Goal: Information Seeking & Learning: Learn about a topic

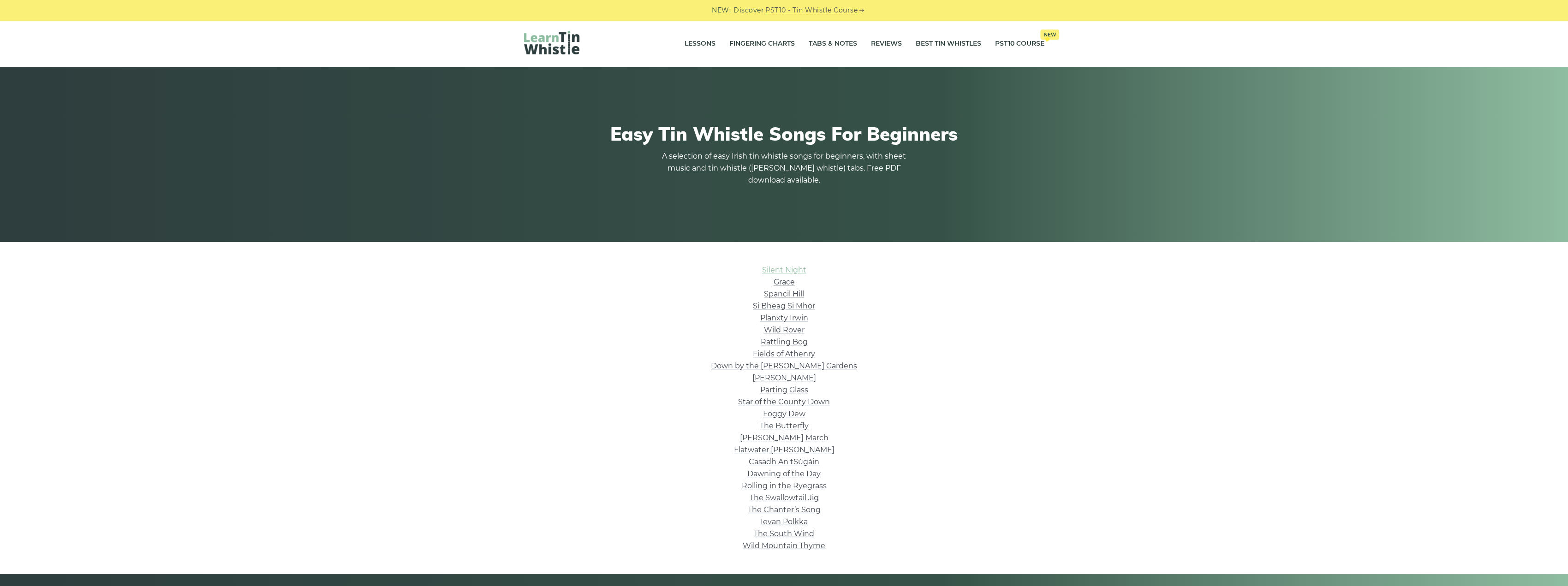
click at [795, 269] on link "Silent Night" at bounding box center [784, 270] width 45 height 8
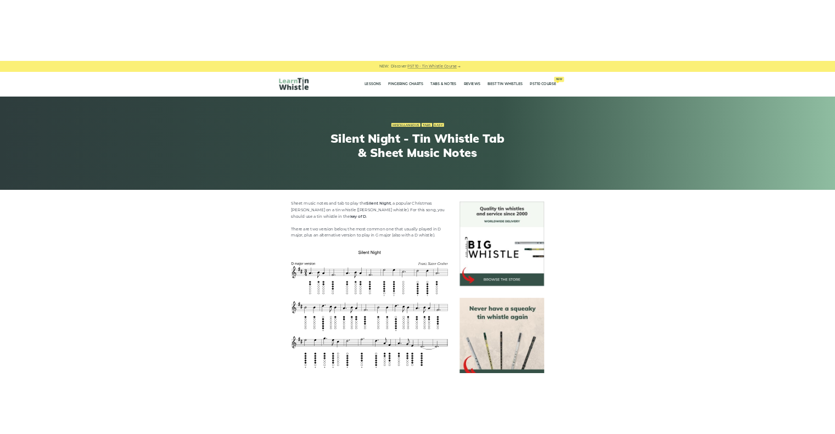
scroll to position [110, 0]
